Goal: Information Seeking & Learning: Learn about a topic

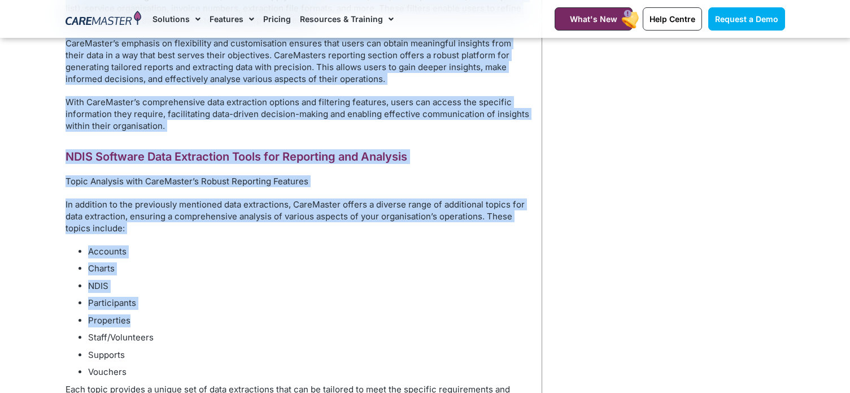
scroll to position [3391, 0]
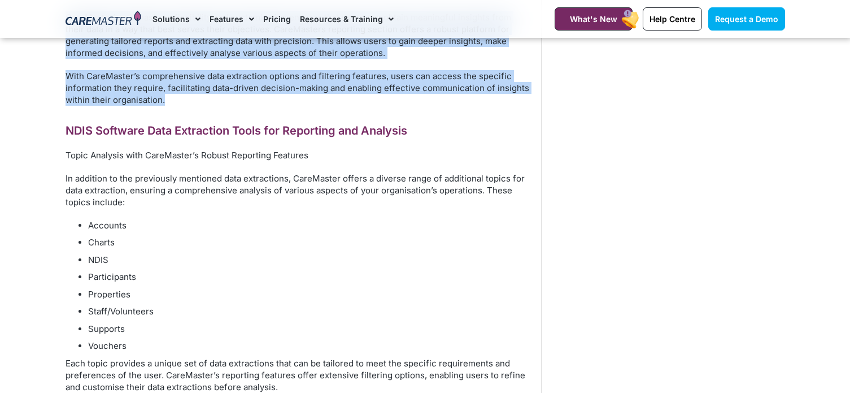
drag, startPoint x: 251, startPoint y: 212, endPoint x: 442, endPoint y: 93, distance: 225.9
copy div "feature that allows users to calculate service hours and visualise the data on …"
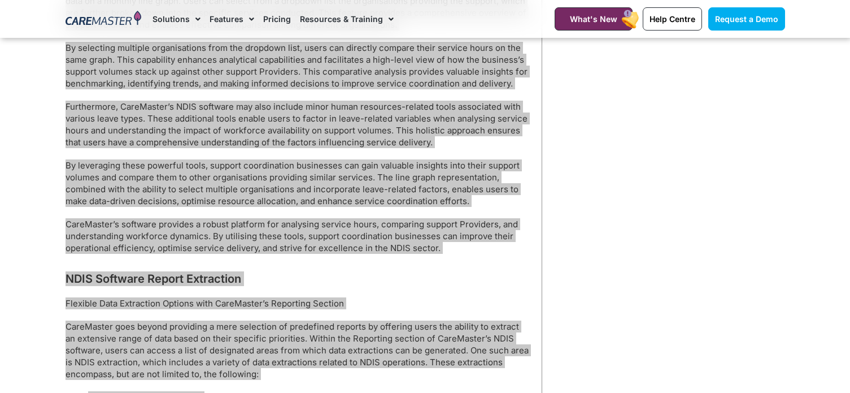
scroll to position [2825, 0]
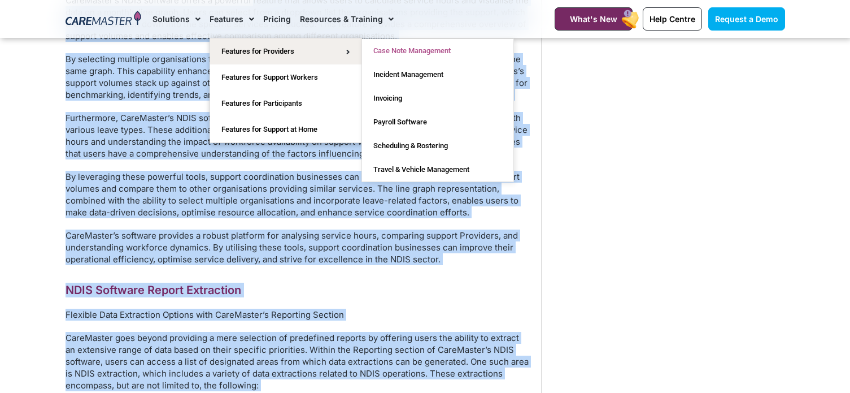
click at [401, 47] on link "Case Note Management" at bounding box center [437, 51] width 151 height 24
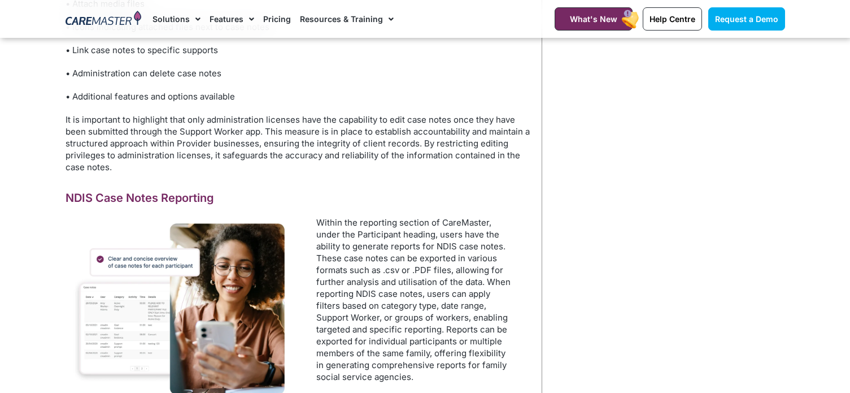
scroll to position [3447, 0]
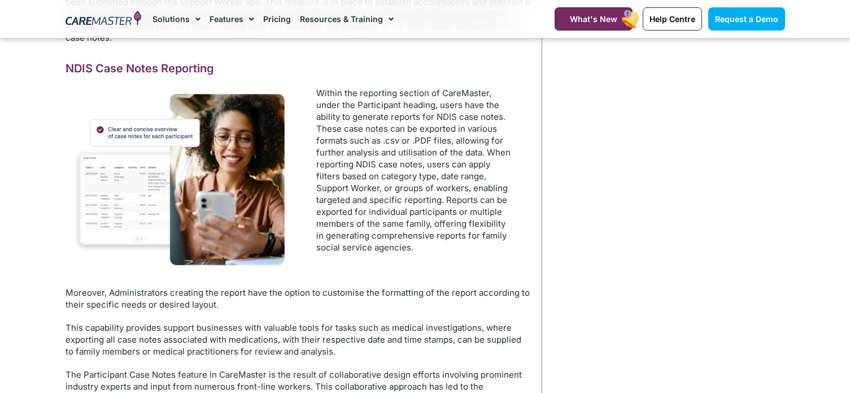
click at [355, 147] on p "Within the reporting section of CareMaster, under the Participant heading, user…" at bounding box center [414, 170] width 196 height 166
